Goal: Browse casually: Explore the website without a specific task or goal

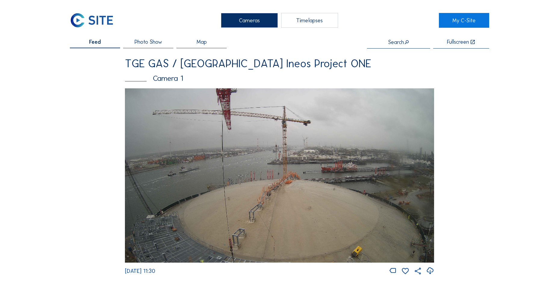
scroll to position [60, 0]
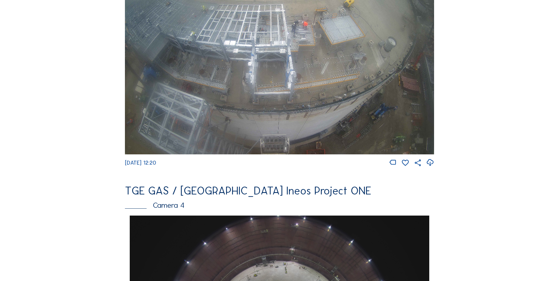
scroll to position [271, 0]
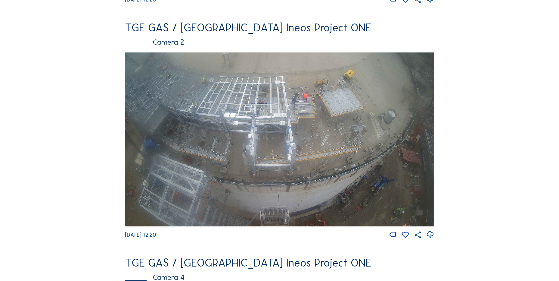
click at [433, 239] on icon at bounding box center [430, 234] width 8 height 10
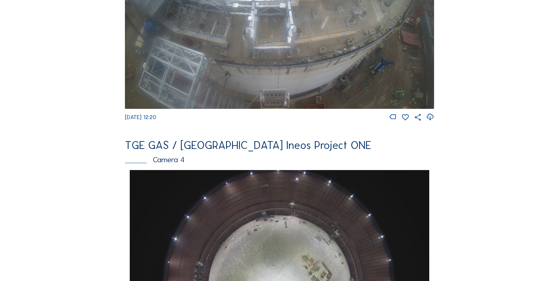
scroll to position [422, 0]
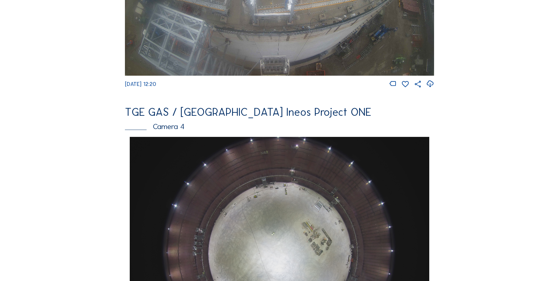
click at [69, 135] on div "Cameras Timelapses My C-Site Feed Photo Show Map Search Fullscreen TGE GAS / An…" at bounding box center [279, 251] width 559 height 1346
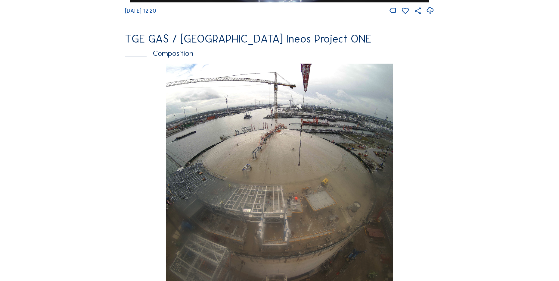
scroll to position [843, 0]
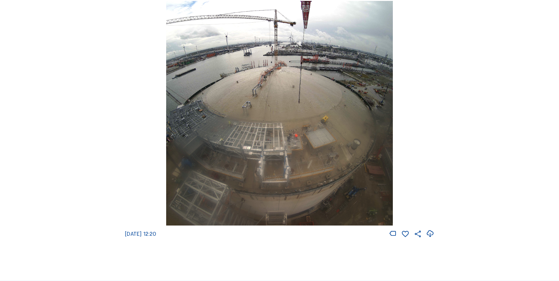
click at [431, 236] on icon at bounding box center [430, 234] width 8 height 10
click at [129, 143] on div "We 17 Sep 2025 12:20" at bounding box center [279, 119] width 309 height 237
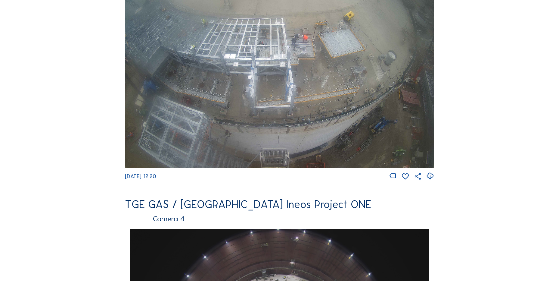
scroll to position [271, 0]
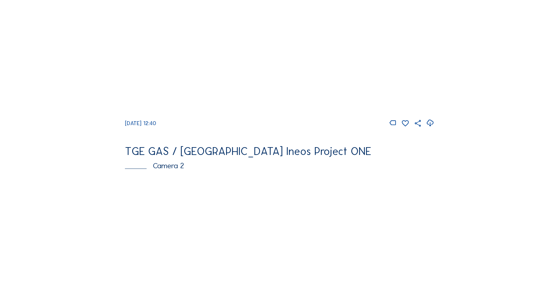
scroll to position [90, 0]
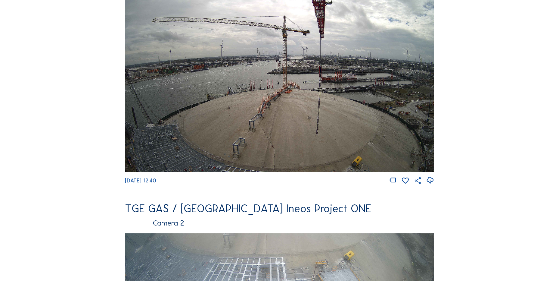
click at [434, 182] on div at bounding box center [430, 180] width 8 height 8
click at [431, 184] on icon at bounding box center [430, 180] width 8 height 10
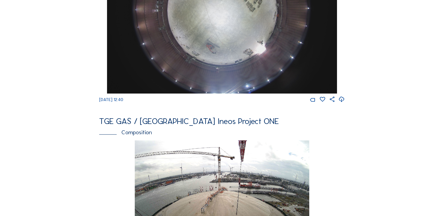
scroll to position [436, 0]
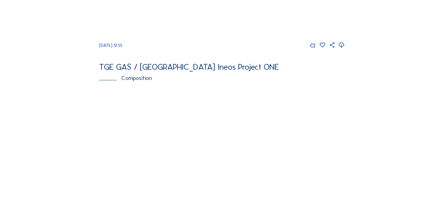
scroll to position [602, 0]
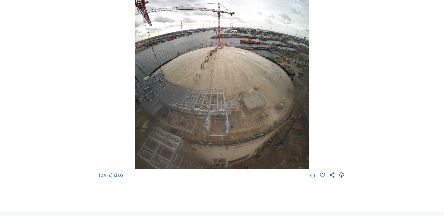
scroll to position [660, 0]
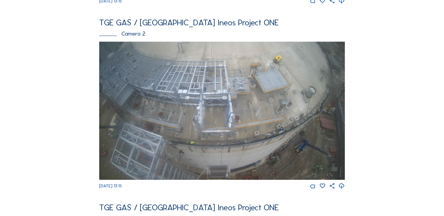
scroll to position [301, 0]
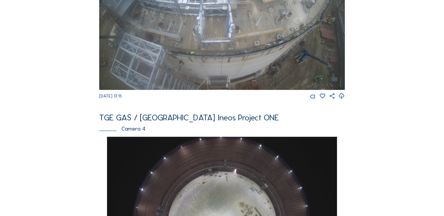
click at [340, 100] on icon at bounding box center [341, 96] width 6 height 8
click at [84, 118] on div "Feed Photo Show Map Search Fullscreen TGE GAS / [GEOGRAPHIC_DATA] Ineos Project…" at bounding box center [221, 133] width 333 height 808
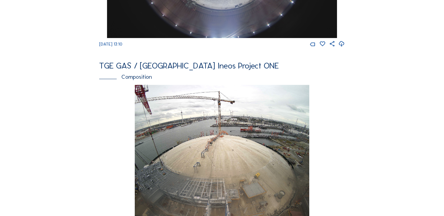
scroll to position [602, 0]
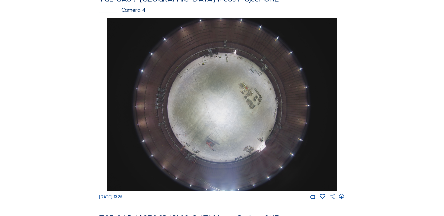
scroll to position [452, 0]
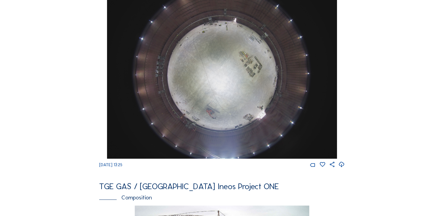
click at [343, 168] on icon at bounding box center [341, 165] width 6 height 8
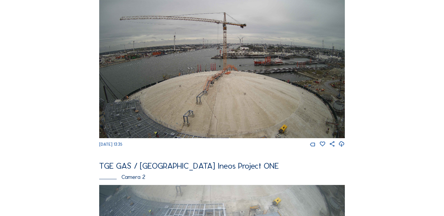
scroll to position [60, 0]
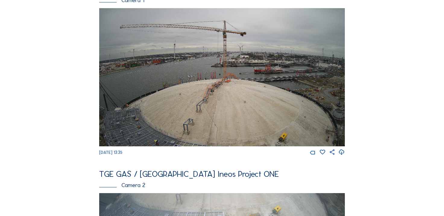
click at [345, 156] on icon at bounding box center [341, 152] width 6 height 8
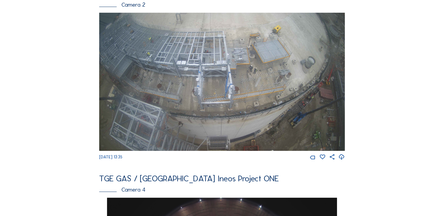
scroll to position [241, 0]
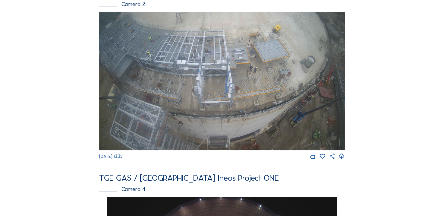
click at [343, 160] on icon at bounding box center [341, 156] width 6 height 8
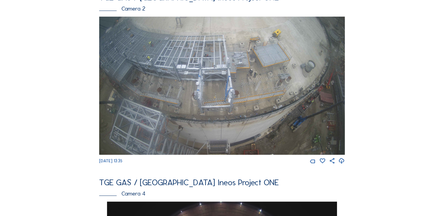
scroll to position [211, 0]
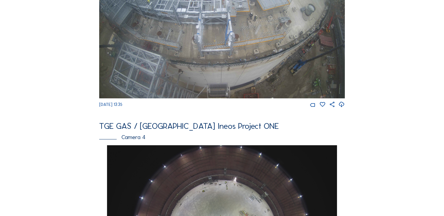
scroll to position [361, 0]
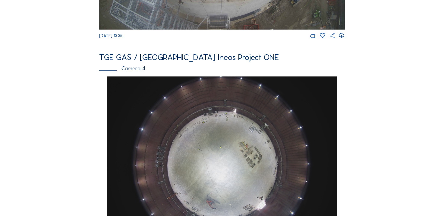
click at [45, 92] on div "Cameras Timelapses My C-Site Feed Photo Show Map Search Fullscreen TGE GAS / An…" at bounding box center [222, 160] width 444 height 1042
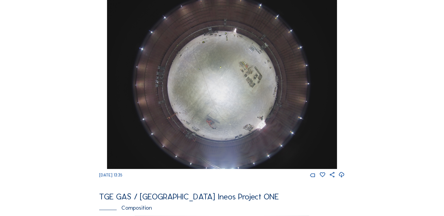
scroll to position [441, 0]
click at [340, 179] on icon at bounding box center [341, 175] width 6 height 8
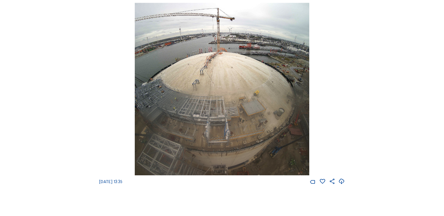
scroll to position [712, 0]
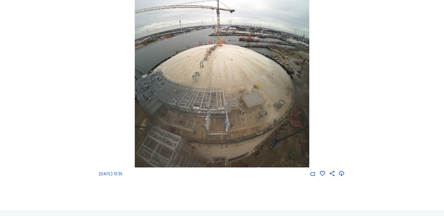
scroll to position [592, 0]
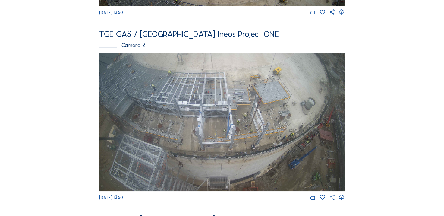
scroll to position [241, 0]
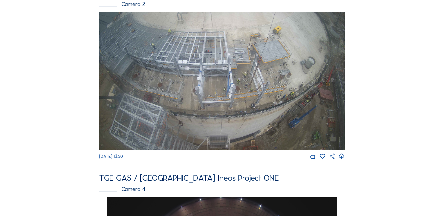
click at [343, 160] on icon at bounding box center [341, 156] width 6 height 8
click at [65, 113] on div "Feed Photo Show Map Search Fullscreen TGE GAS / Antwerpen Ineos Project ONE Cam…" at bounding box center [221, 193] width 333 height 808
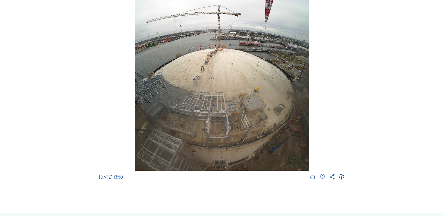
scroll to position [663, 0]
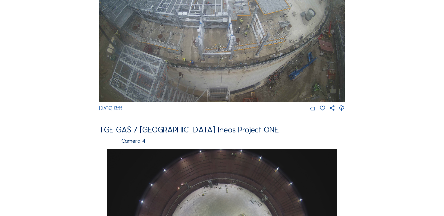
scroll to position [211, 0]
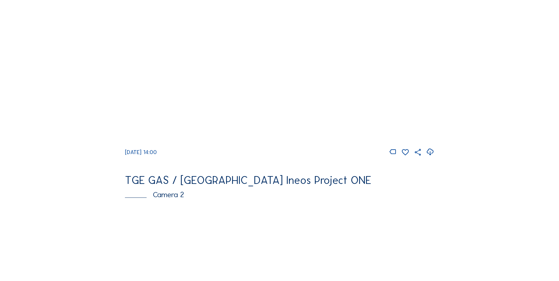
scroll to position [241, 0]
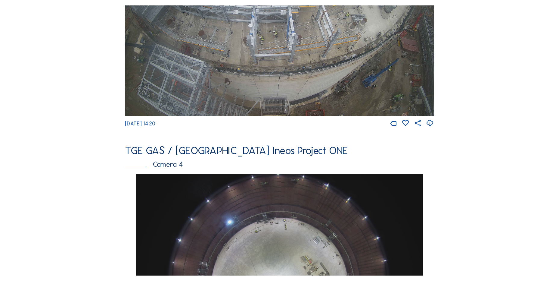
scroll to position [300, 0]
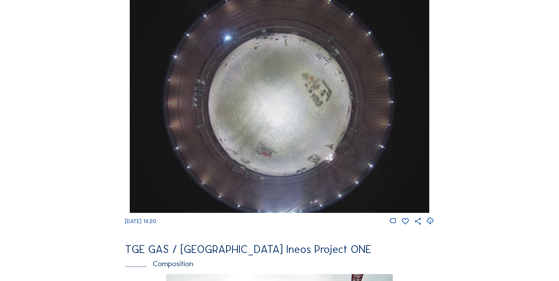
scroll to position [571, 0]
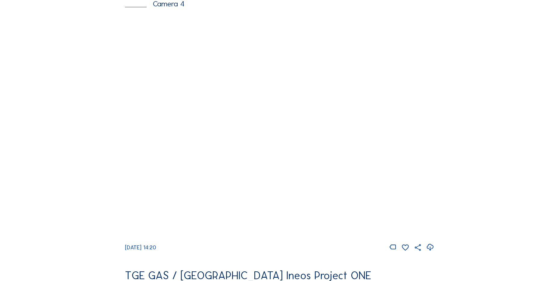
scroll to position [482, 0]
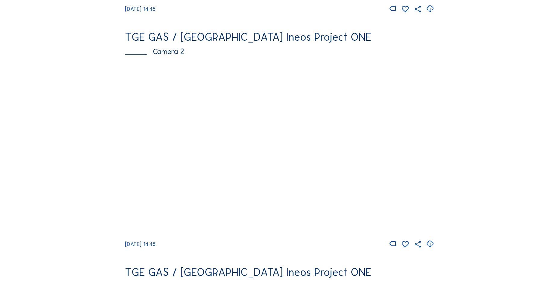
scroll to position [271, 0]
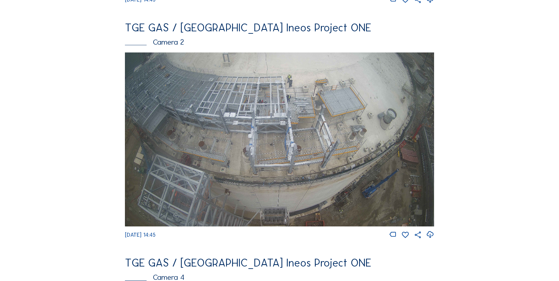
click at [431, 236] on icon at bounding box center [430, 234] width 8 height 10
drag, startPoint x: 31, startPoint y: 134, endPoint x: 35, endPoint y: 140, distance: 6.5
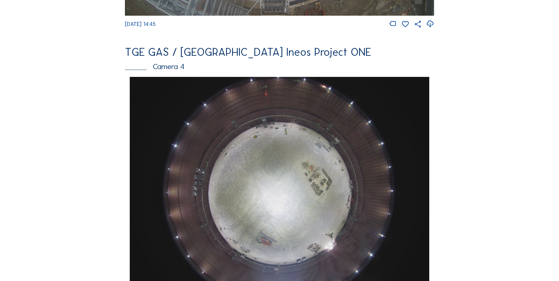
scroll to position [482, 0]
